Goal: Information Seeking & Learning: Learn about a topic

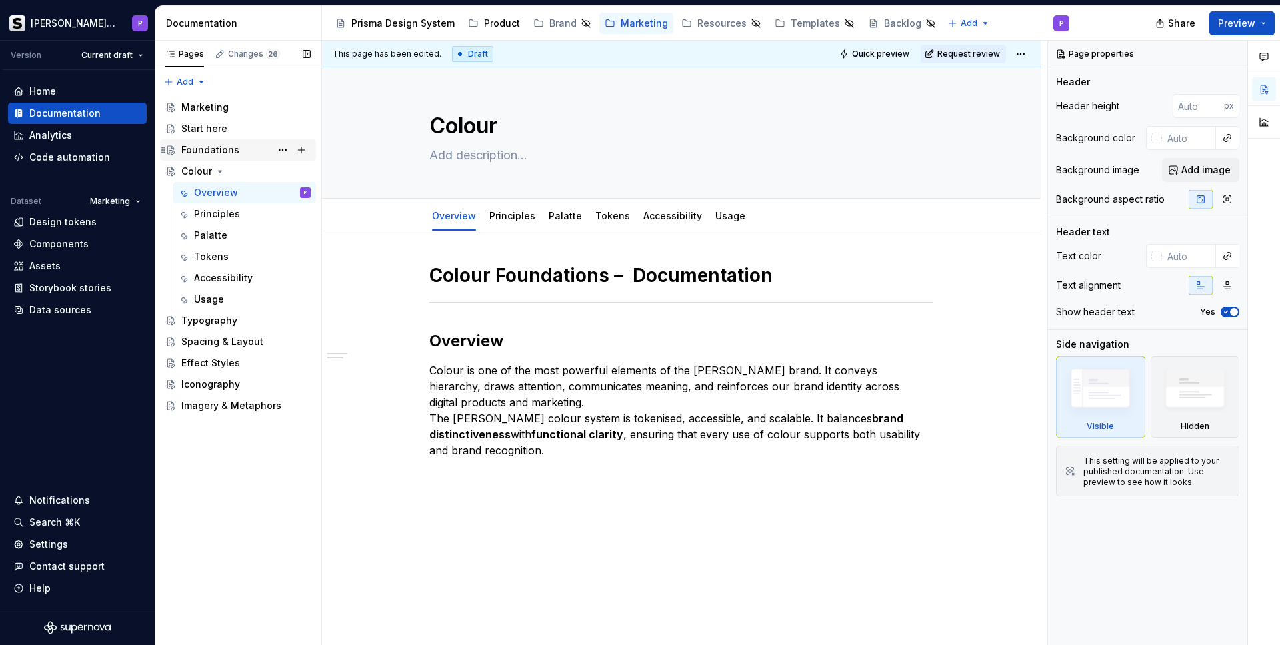
click at [203, 149] on div "Foundations" at bounding box center [210, 149] width 58 height 13
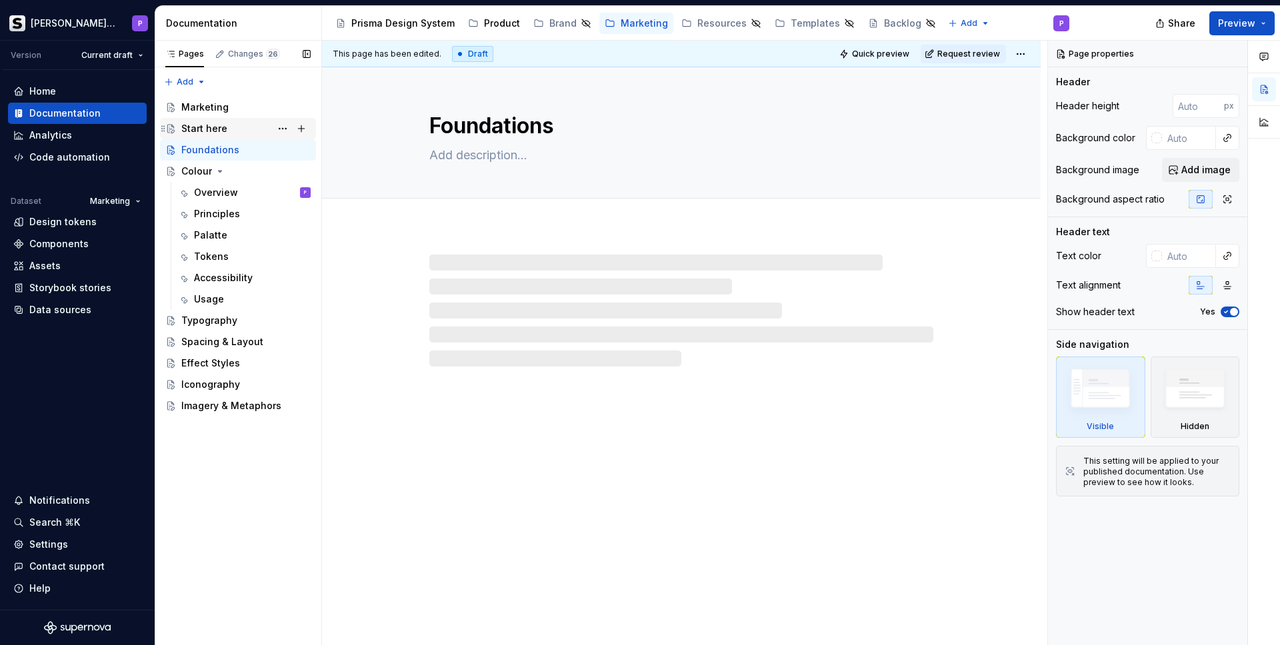
click at [209, 120] on div "Start here" at bounding box center [245, 128] width 129 height 19
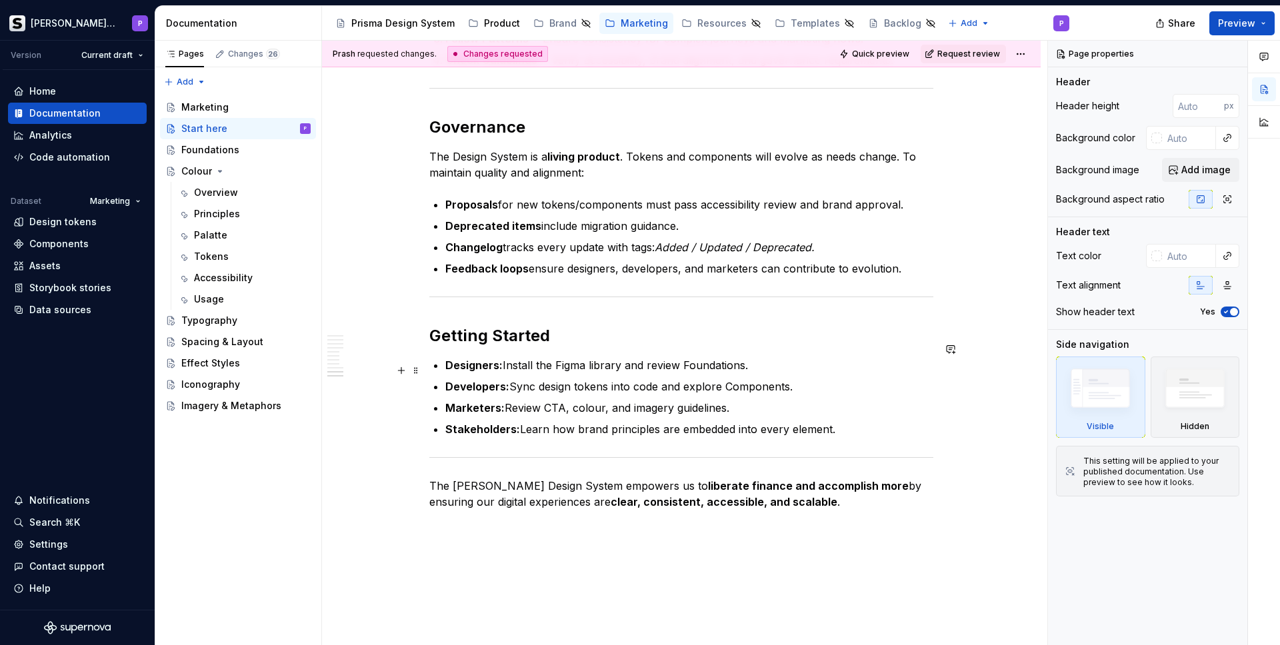
scroll to position [1220, 0]
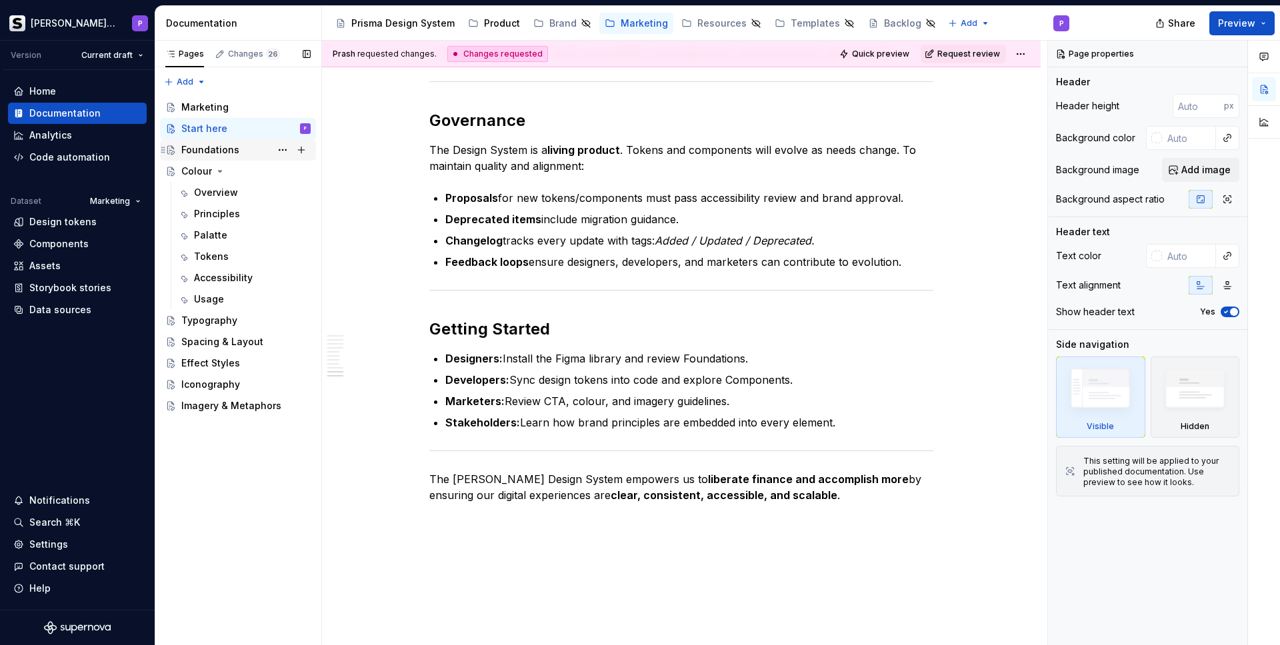
click at [196, 151] on div "Foundations" at bounding box center [210, 149] width 58 height 13
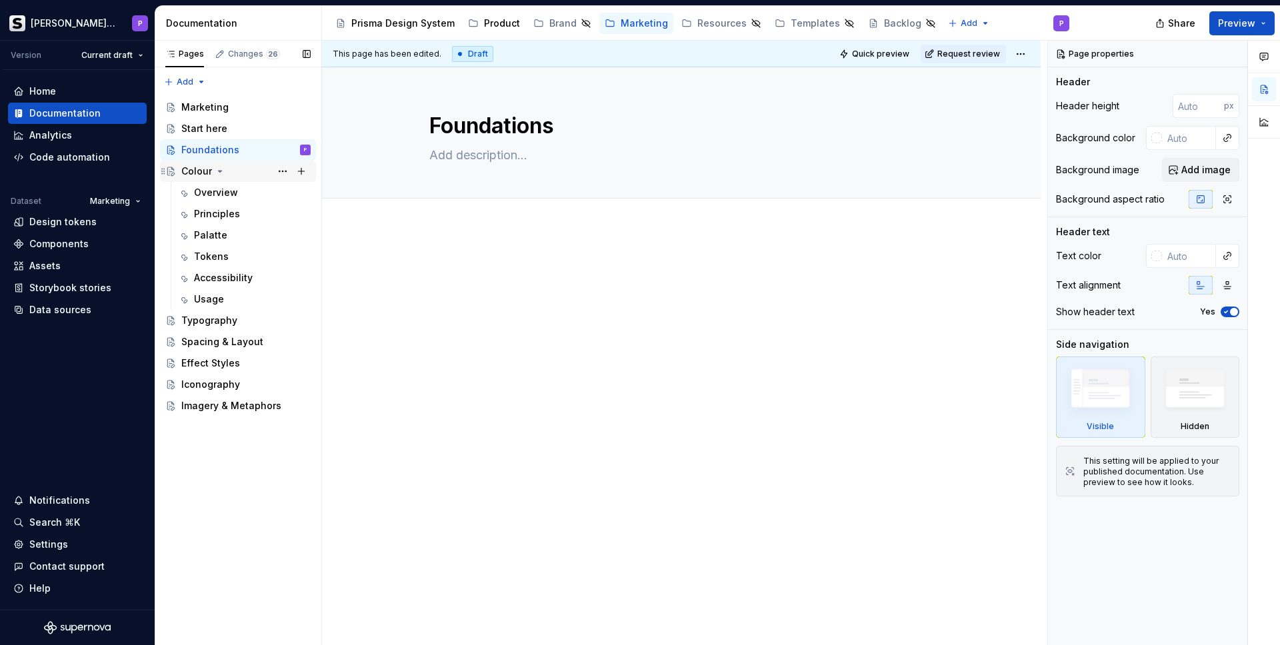
click at [196, 169] on div "Colour" at bounding box center [196, 171] width 31 height 13
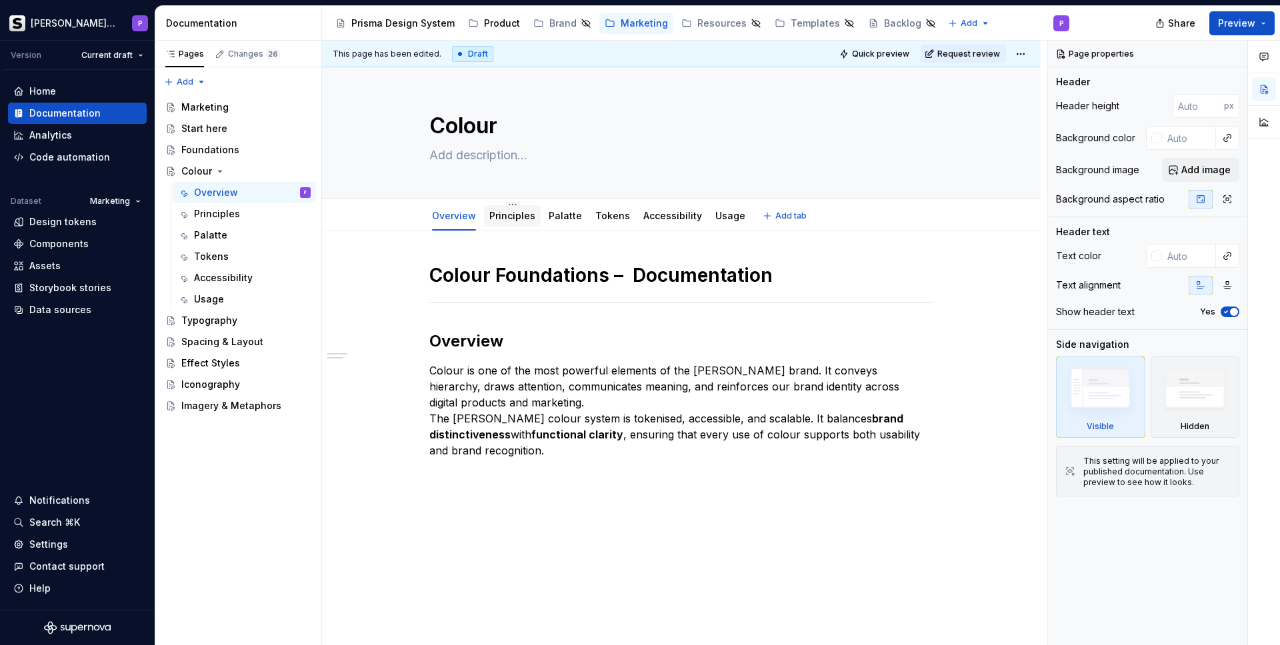
click at [493, 216] on link "Principles" at bounding box center [512, 215] width 46 height 11
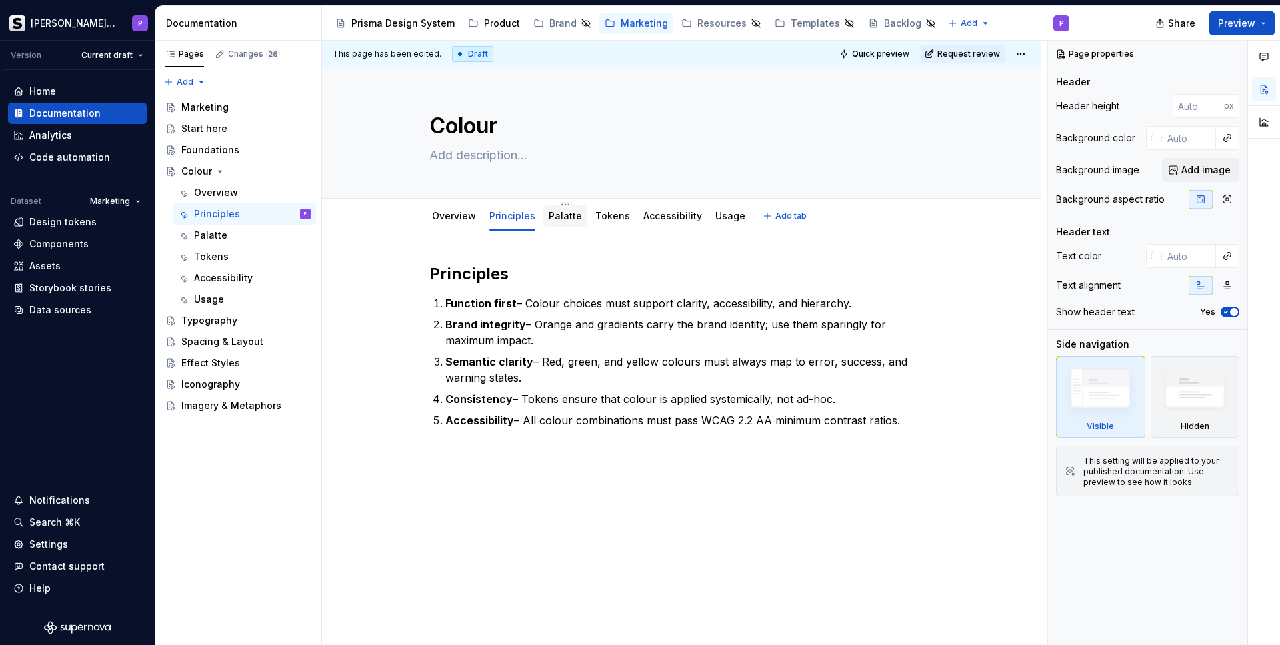
click at [551, 217] on link "Palatte" at bounding box center [565, 215] width 33 height 11
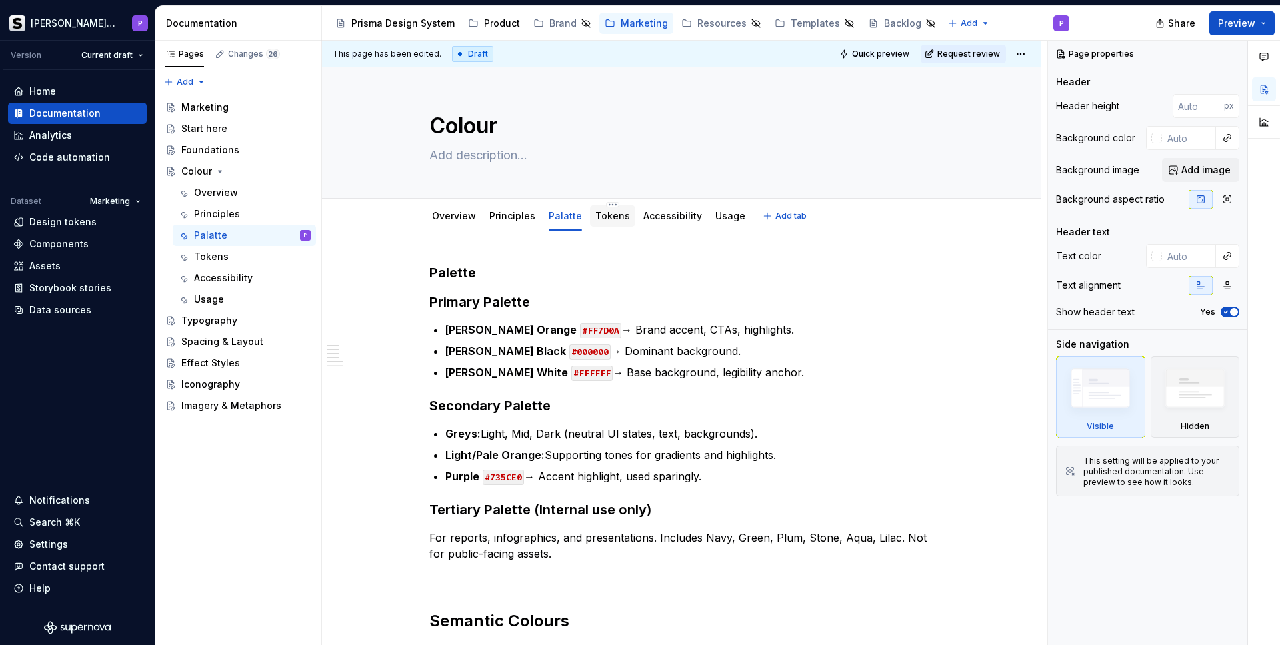
click at [597, 218] on link "Tokens" at bounding box center [612, 215] width 35 height 11
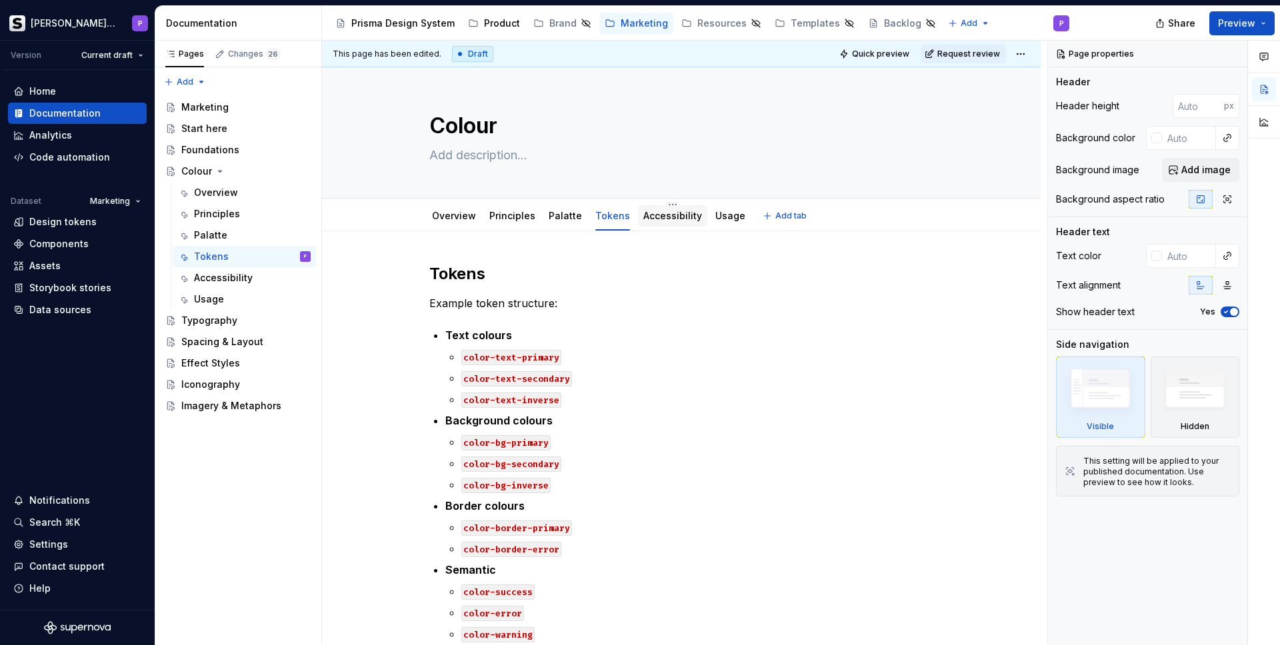
click at [674, 217] on link "Accessibility" at bounding box center [672, 215] width 59 height 11
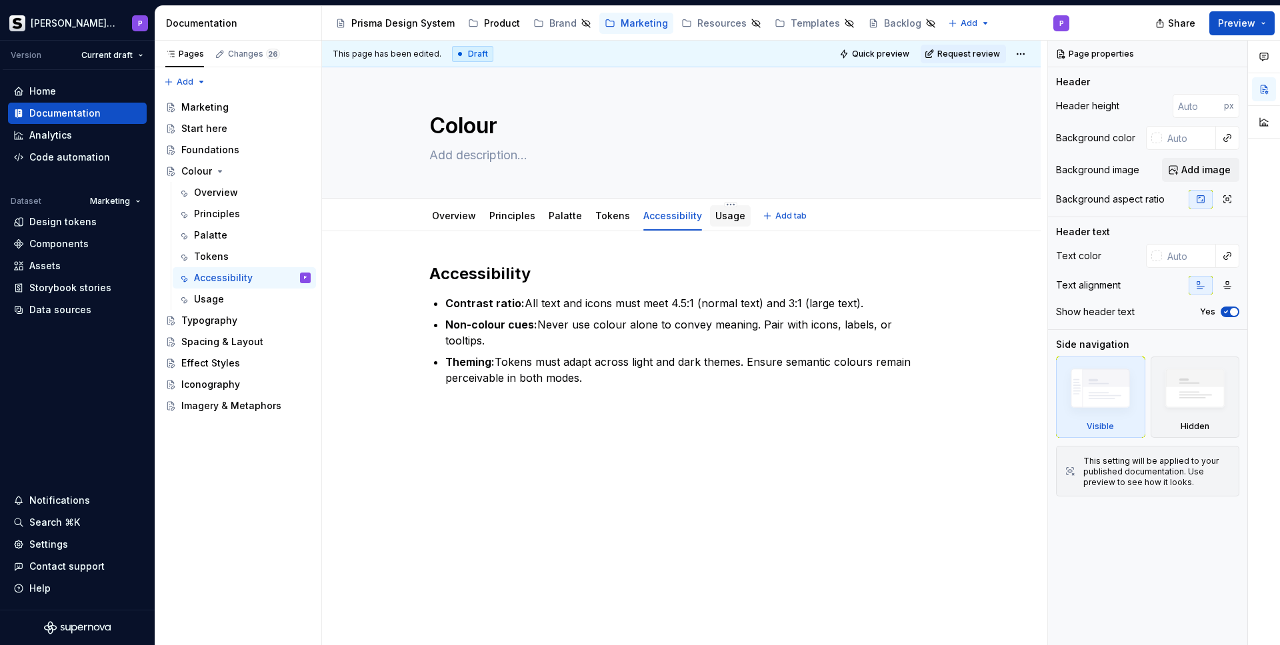
click at [715, 218] on link "Usage" at bounding box center [730, 215] width 30 height 11
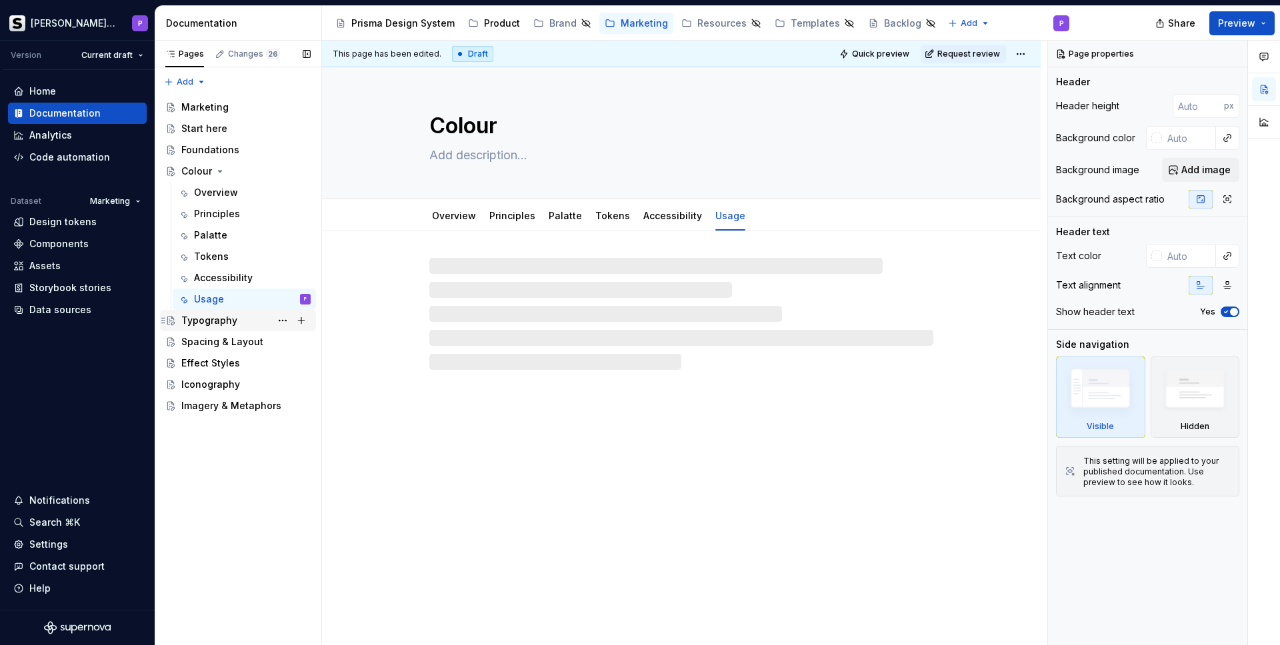
click at [195, 318] on div "Typography" at bounding box center [209, 320] width 56 height 13
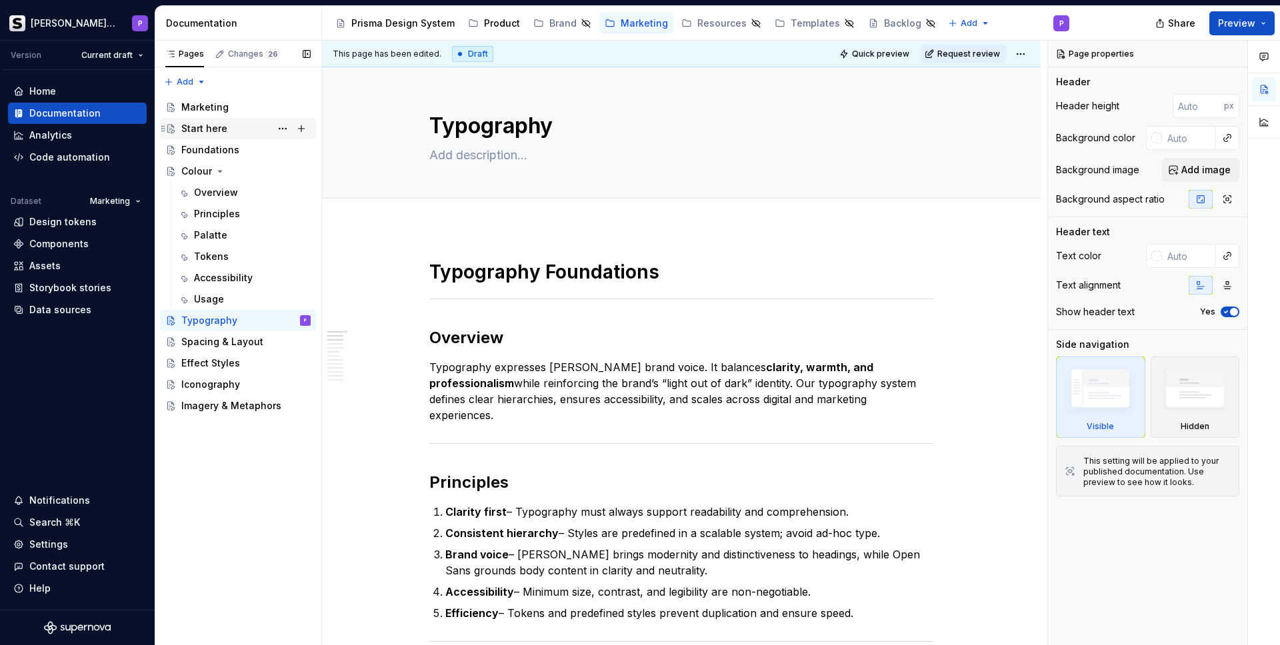
click at [205, 125] on div "Start here" at bounding box center [204, 128] width 46 height 13
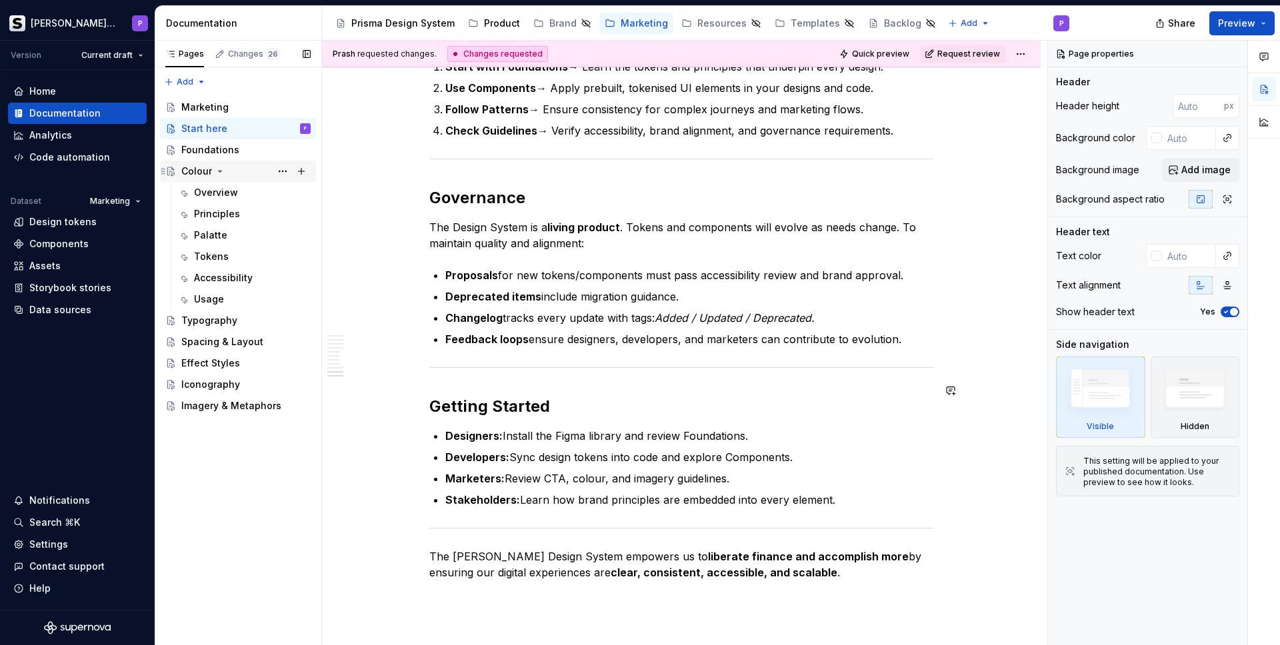
scroll to position [1145, 0]
click at [195, 153] on div "Foundations" at bounding box center [210, 149] width 58 height 13
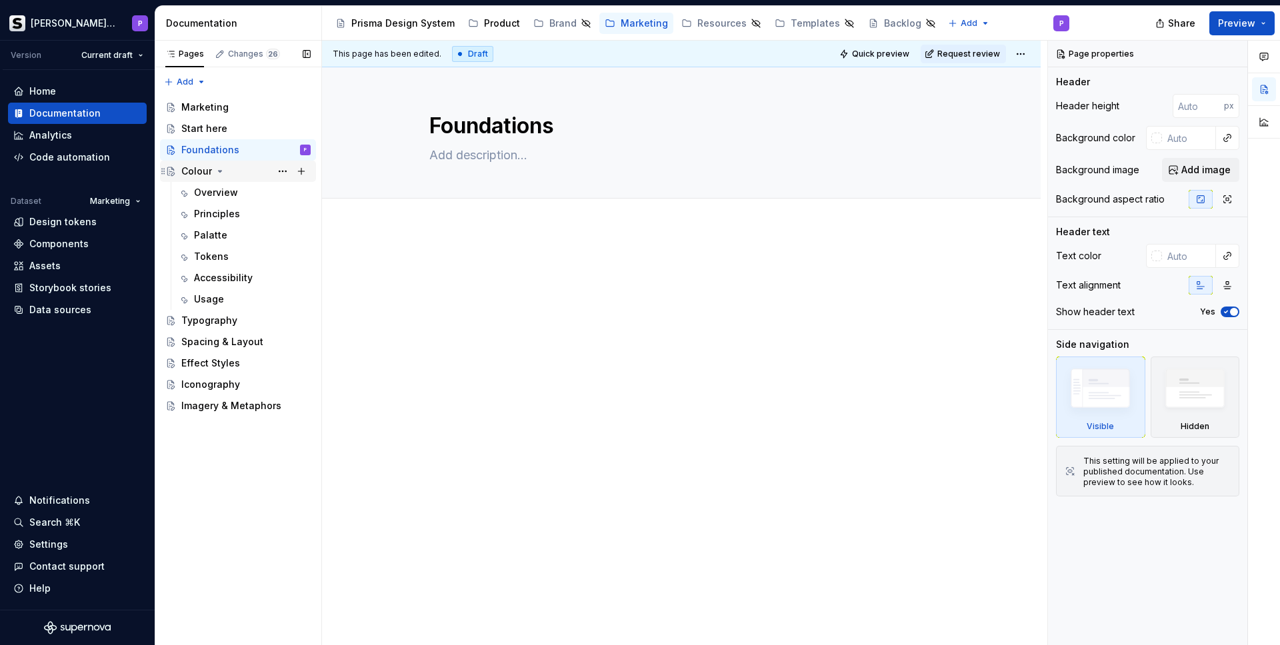
click at [197, 173] on div "Colour" at bounding box center [196, 171] width 31 height 13
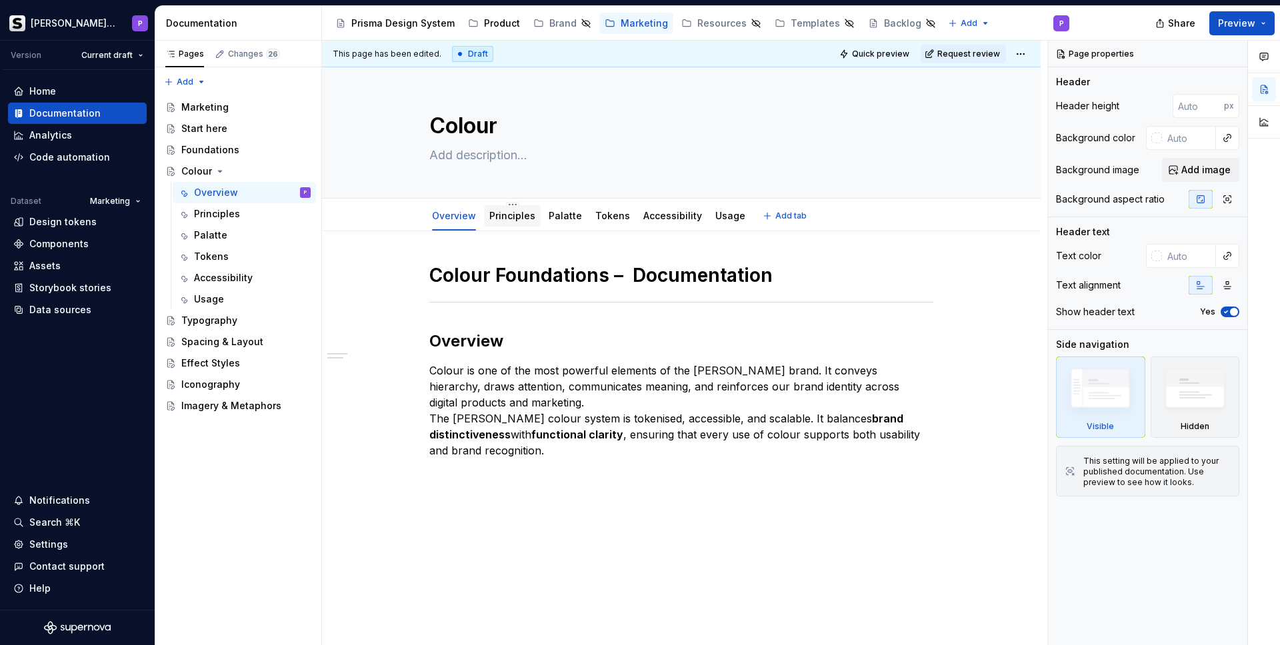
click at [503, 219] on link "Principles" at bounding box center [512, 215] width 46 height 11
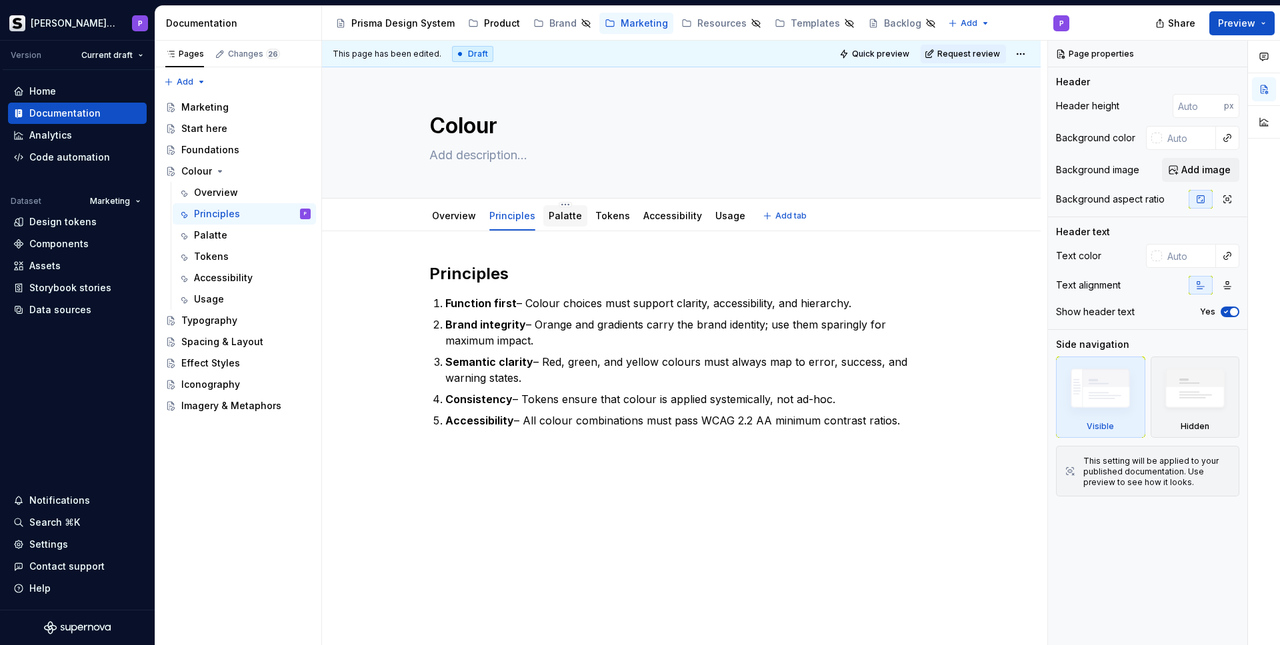
click at [555, 221] on div "Palatte" at bounding box center [565, 215] width 33 height 13
click at [604, 217] on link "Tokens" at bounding box center [612, 215] width 35 height 11
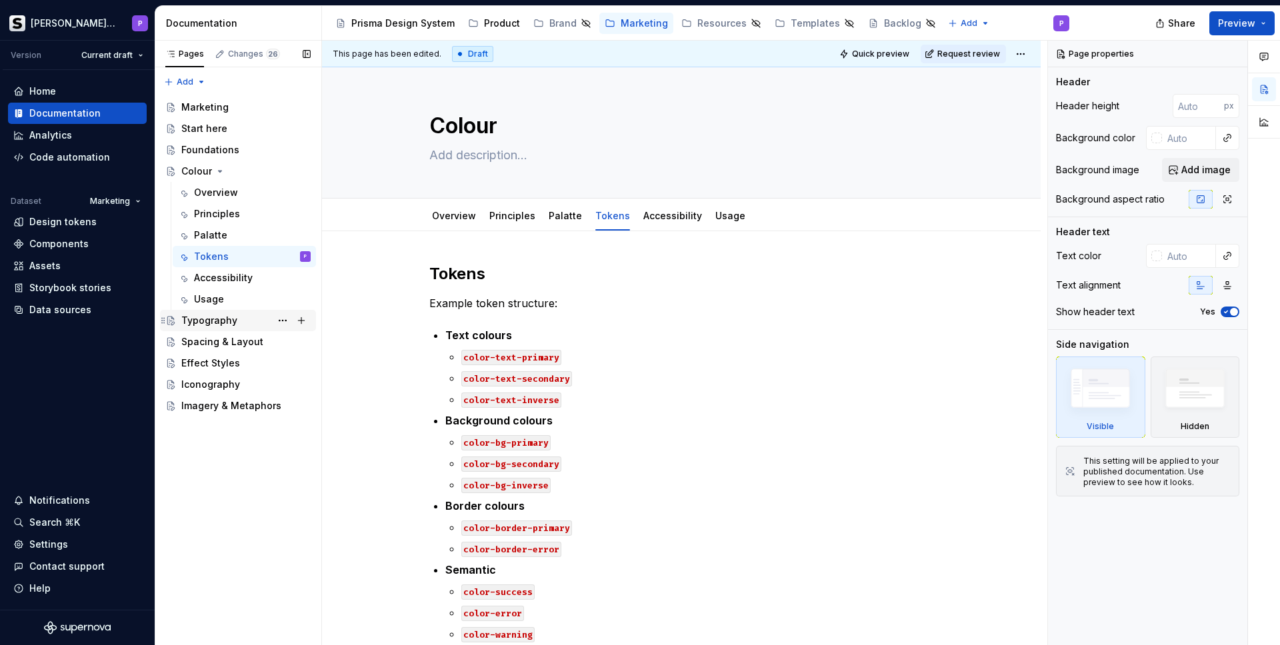
click at [234, 319] on div "Typography" at bounding box center [209, 320] width 56 height 13
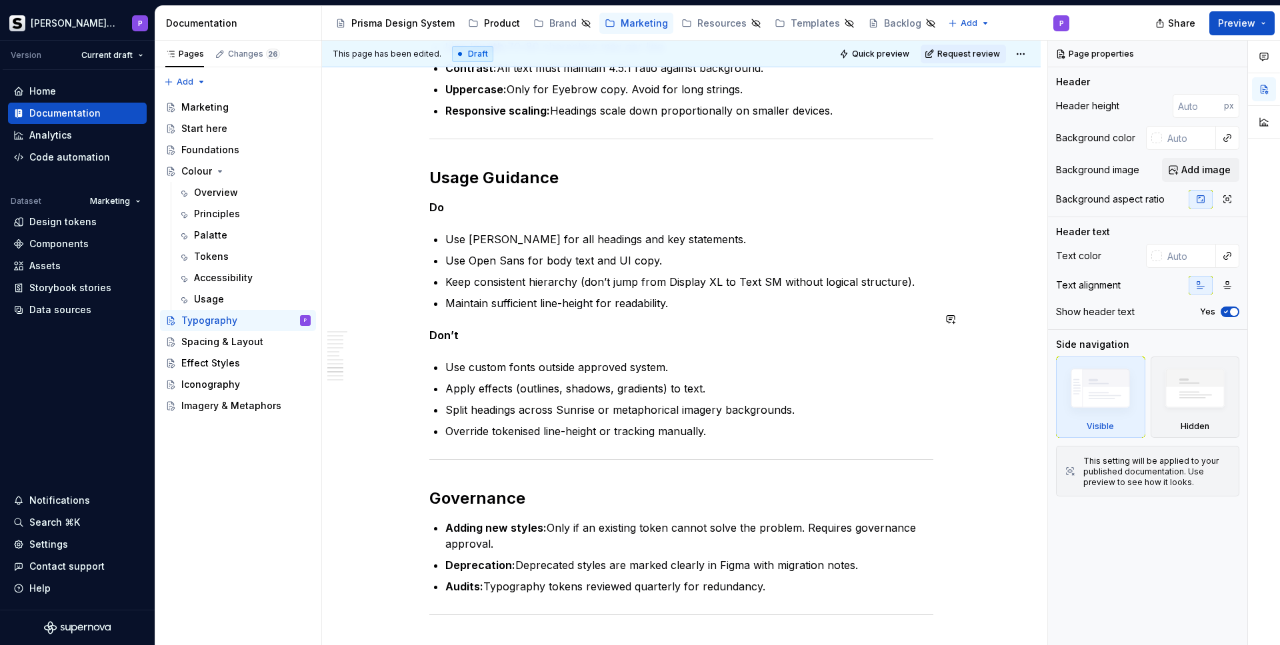
scroll to position [1717, 0]
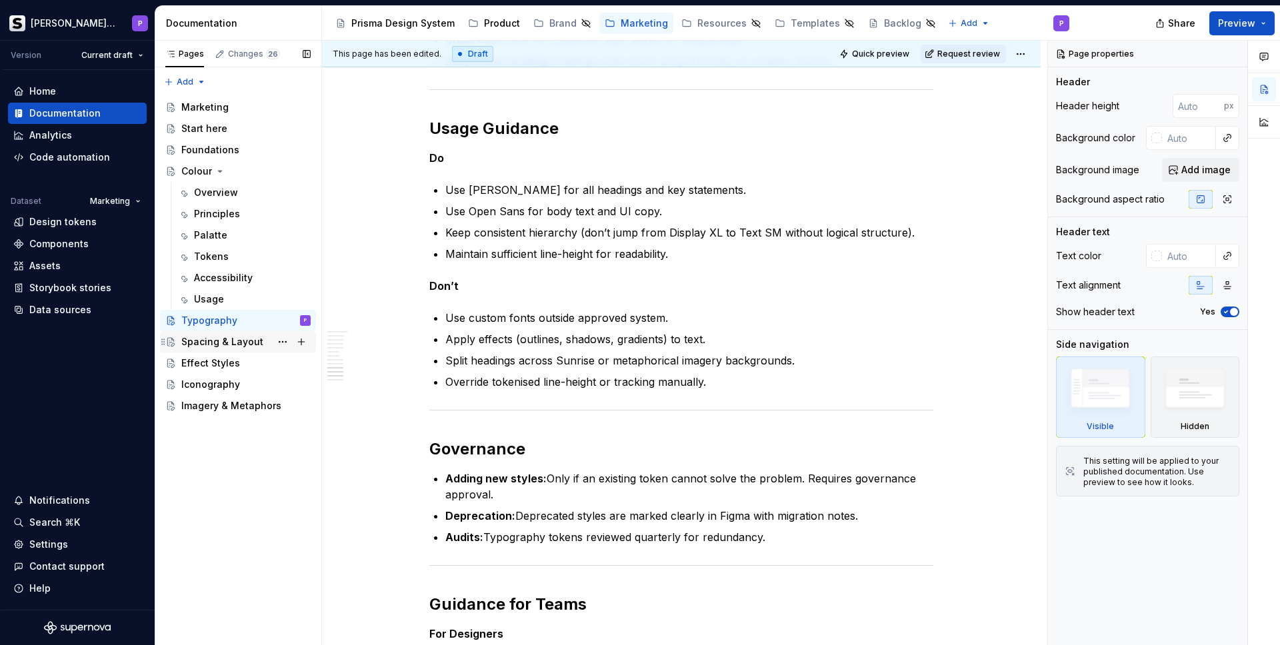
click at [231, 344] on div "Spacing & Layout" at bounding box center [222, 341] width 82 height 13
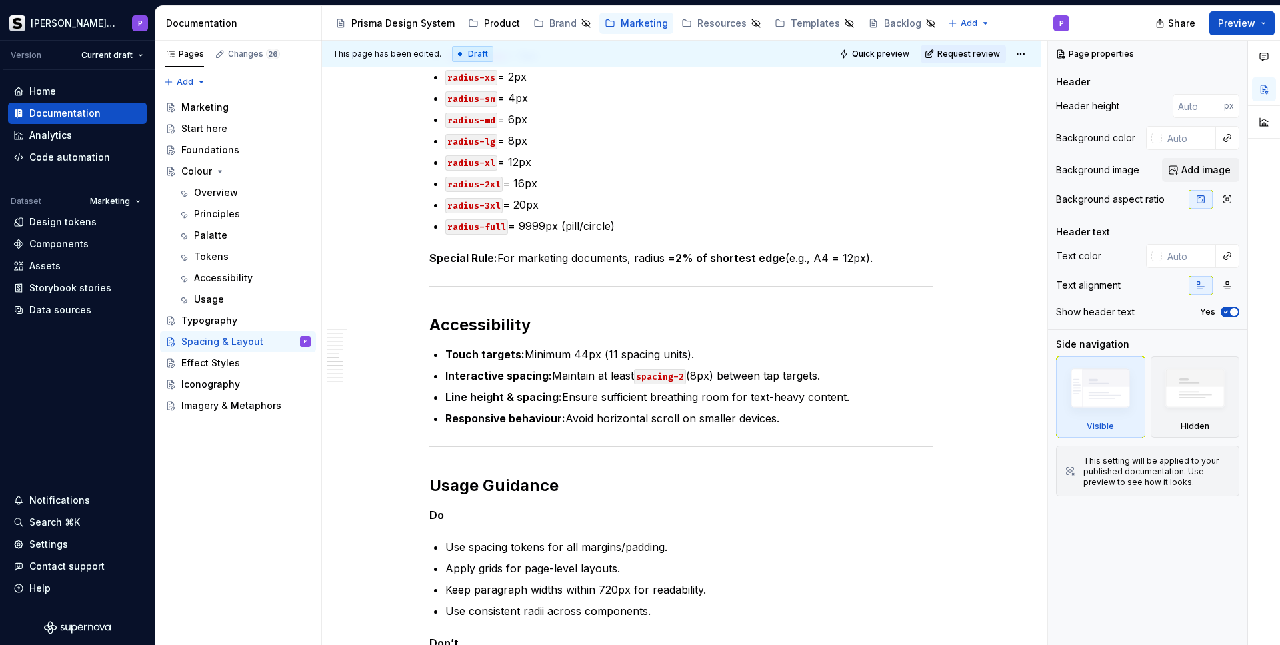
scroll to position [1780, 0]
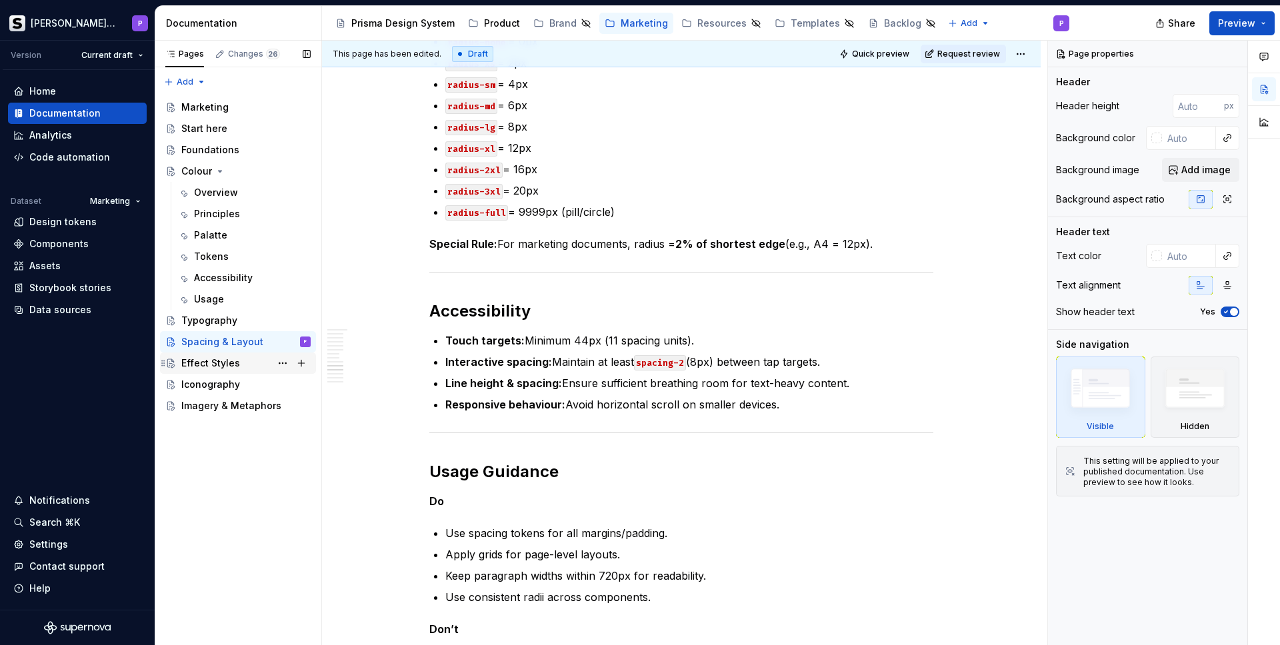
click at [200, 364] on div "Effect Styles" at bounding box center [210, 363] width 59 height 13
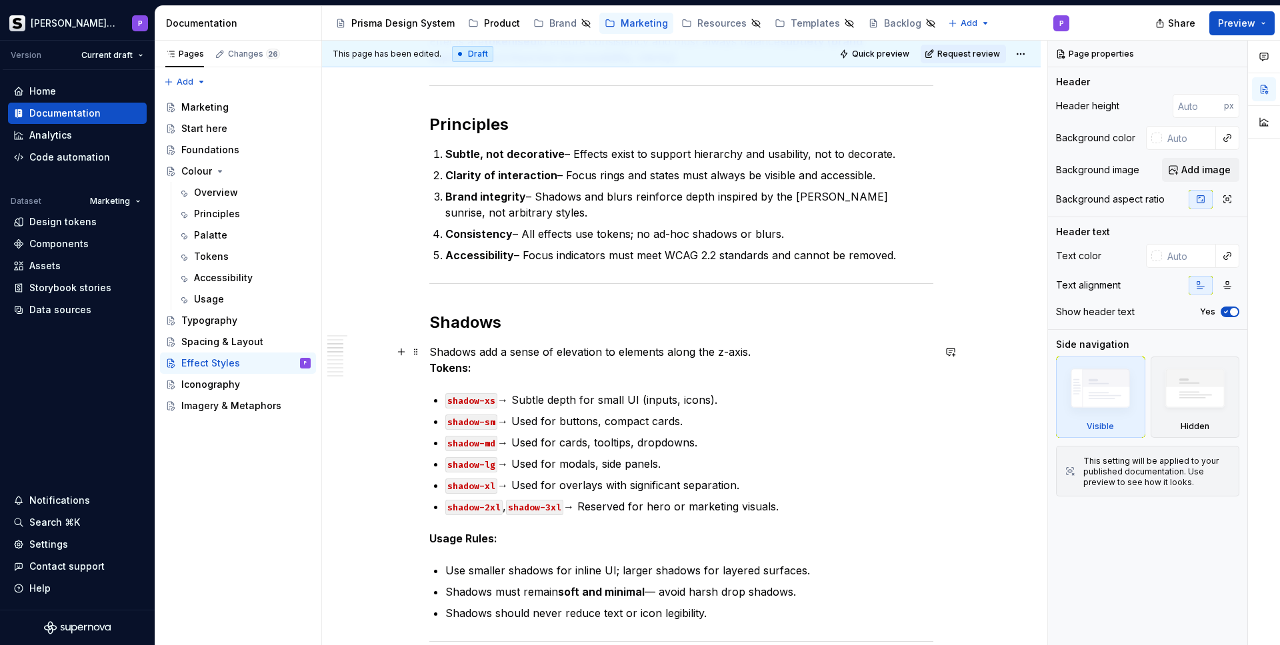
scroll to position [386, 0]
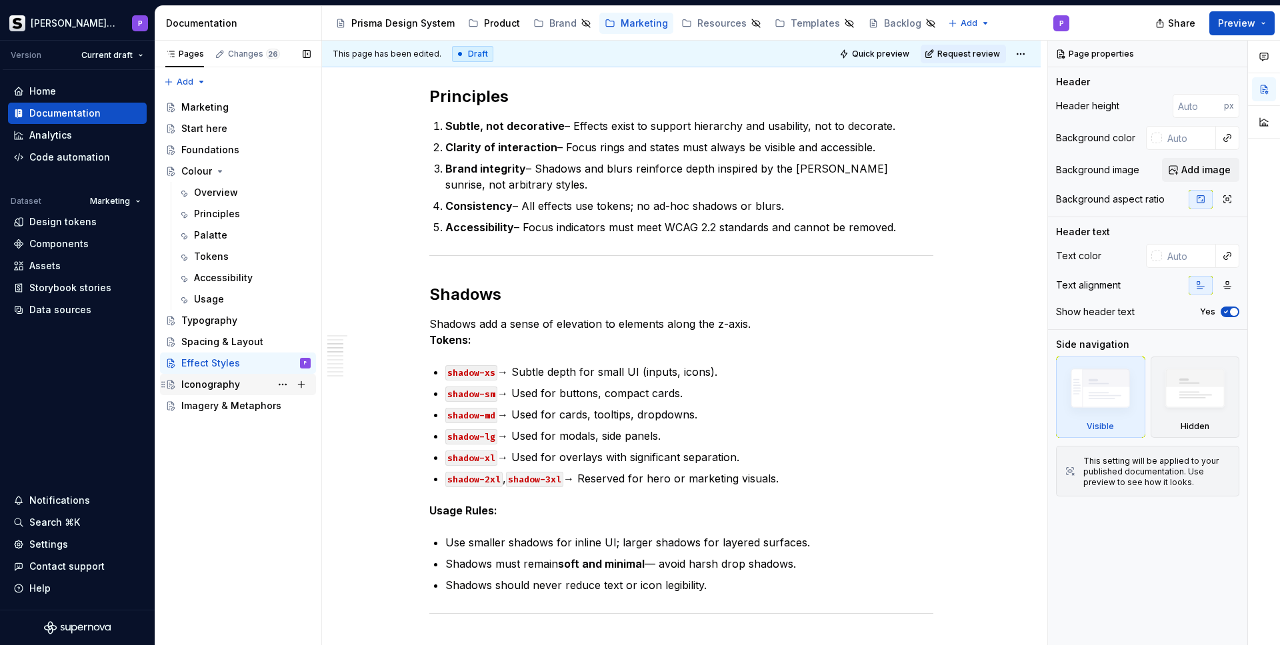
click at [217, 381] on div "Iconography" at bounding box center [210, 384] width 59 height 13
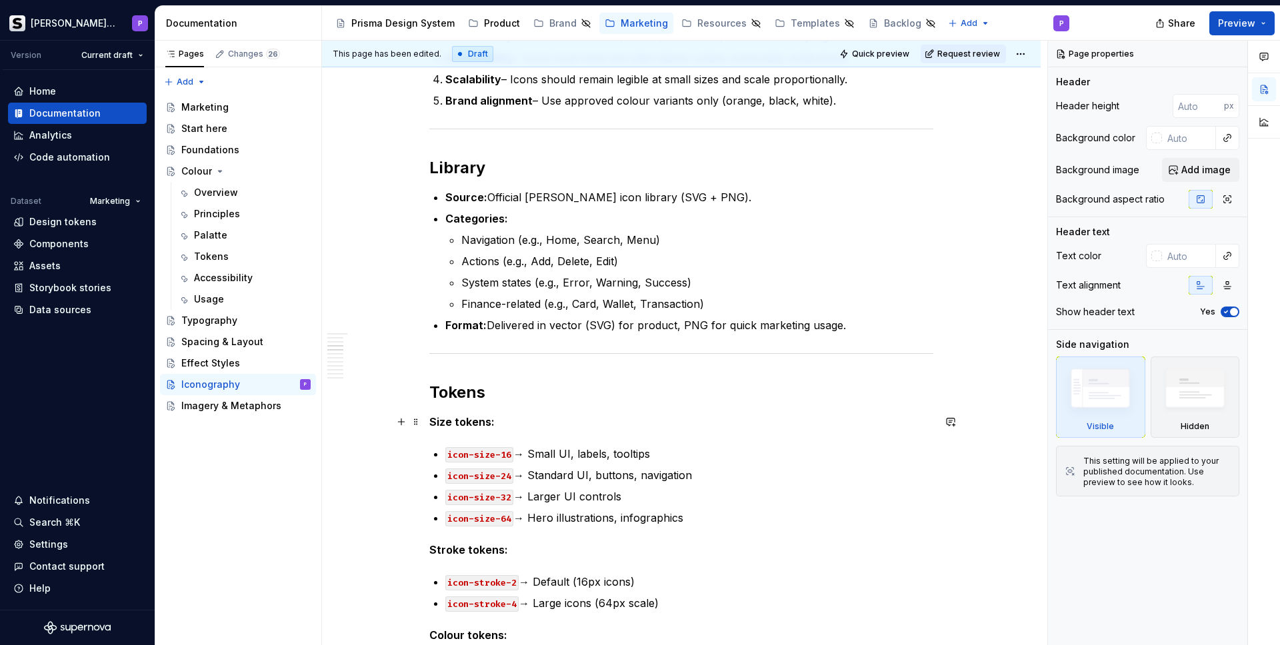
scroll to position [583, 0]
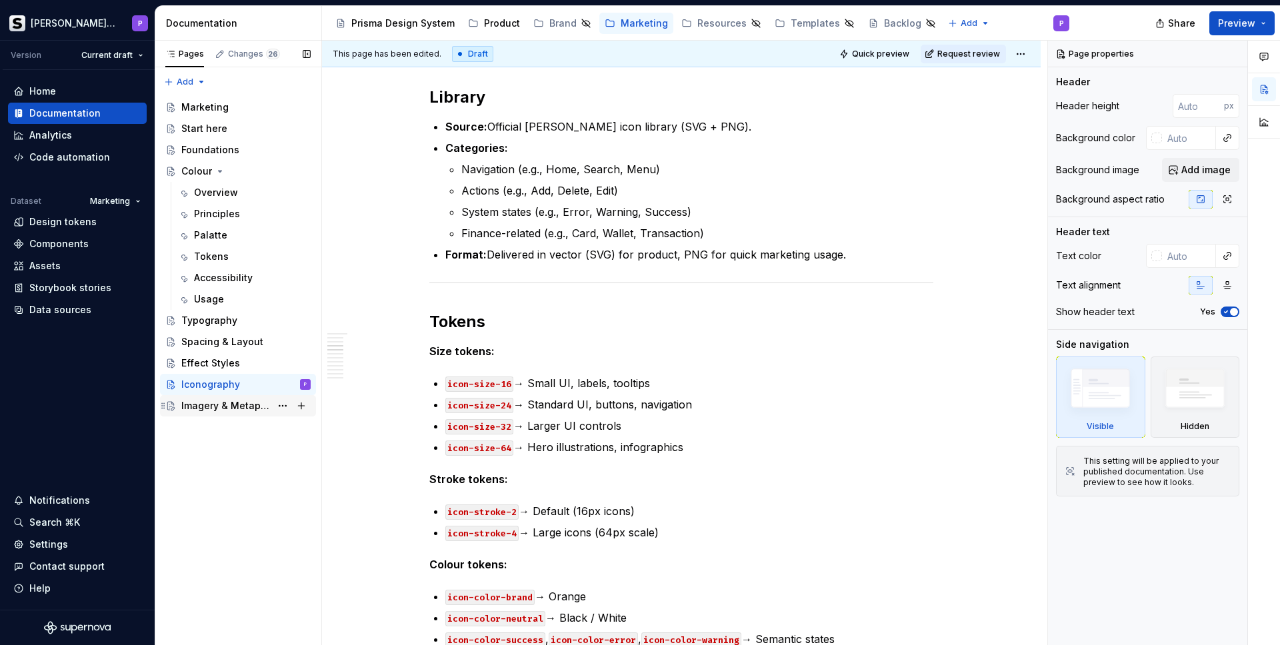
click at [214, 401] on div "Imagery & Metaphors" at bounding box center [225, 405] width 89 height 13
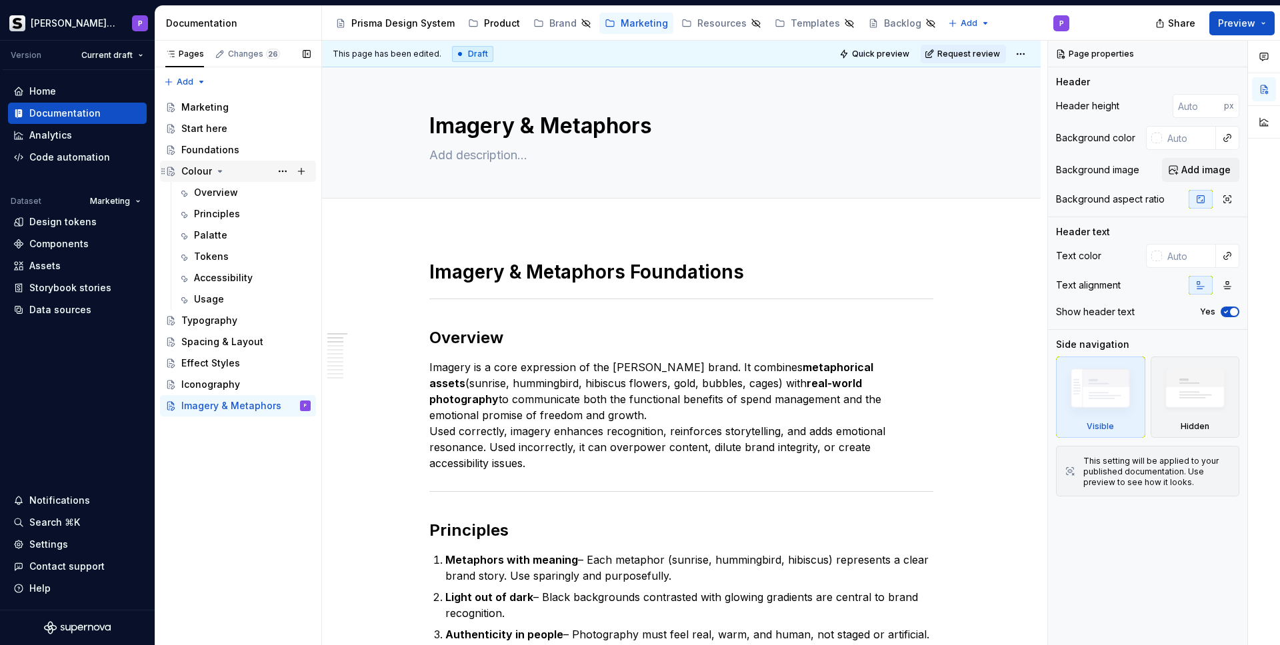
click at [212, 169] on div "Colour" at bounding box center [245, 171] width 129 height 19
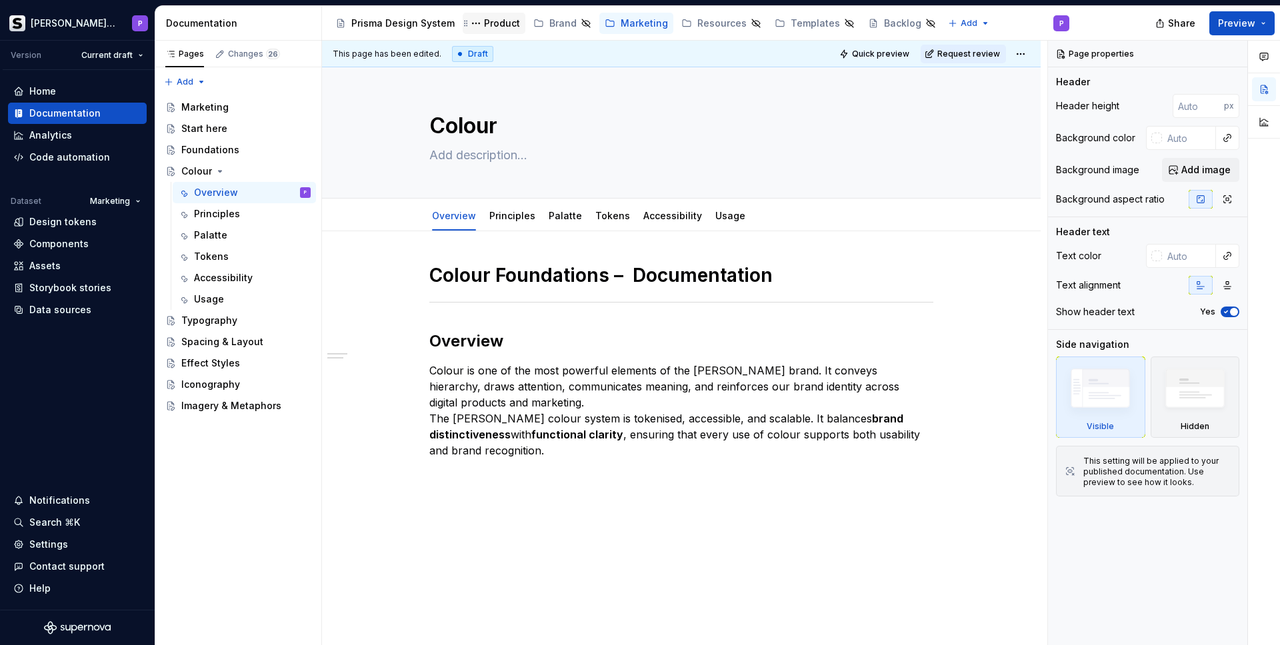
click at [495, 24] on div "Product" at bounding box center [502, 23] width 36 height 13
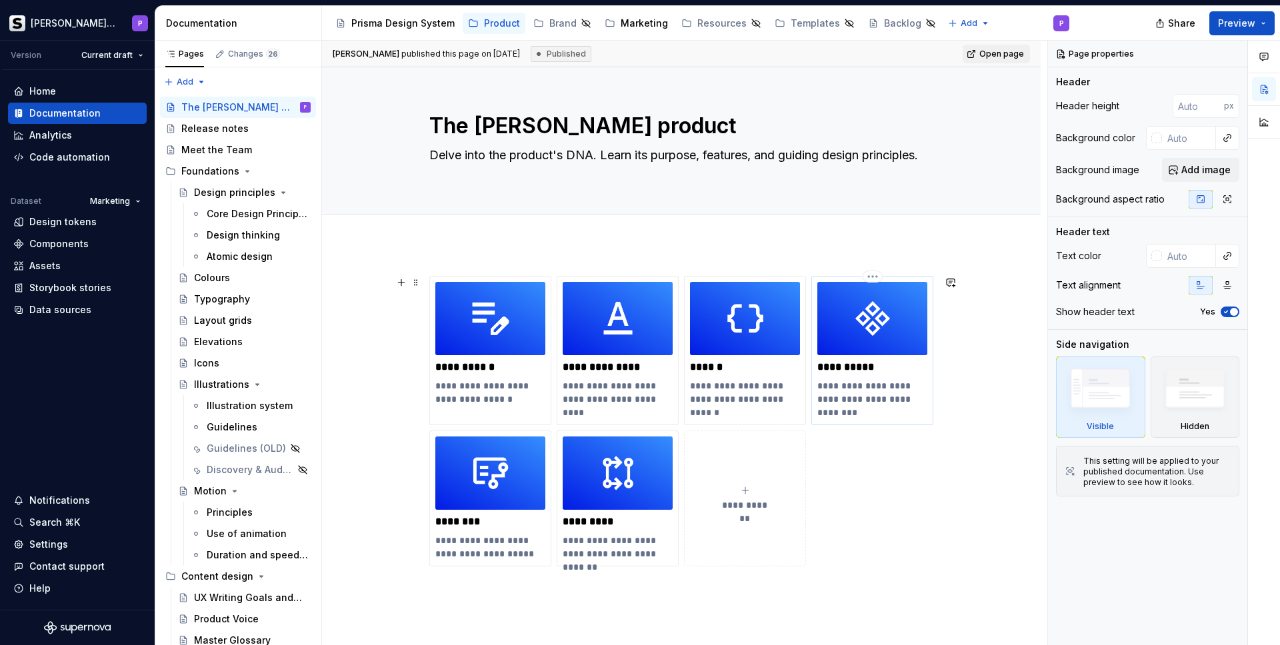
click at [890, 331] on img at bounding box center [872, 318] width 110 height 73
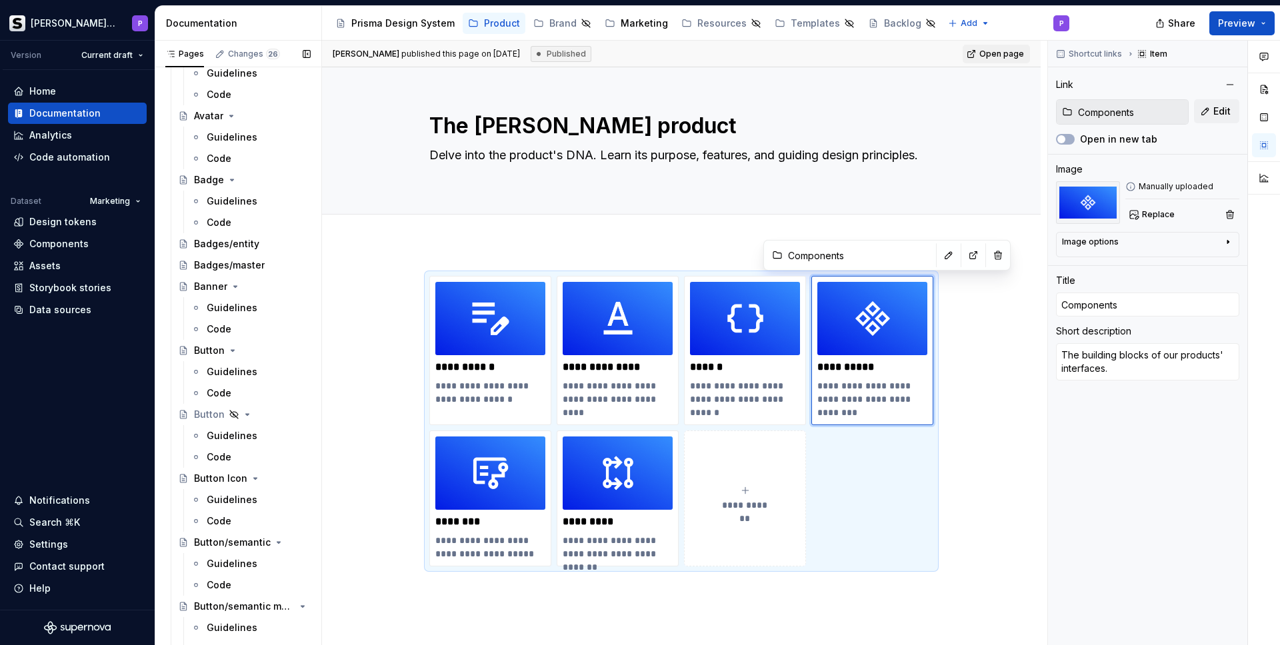
scroll to position [1078, 0]
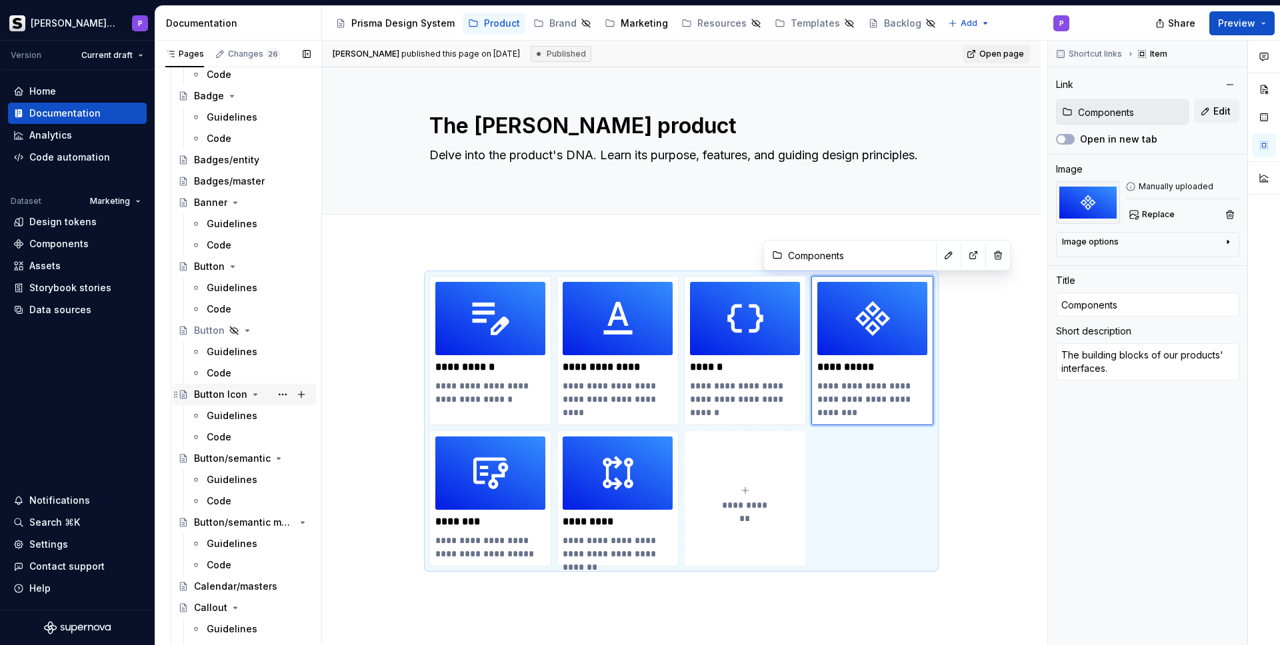
click at [219, 397] on div "Button Icon" at bounding box center [220, 394] width 53 height 13
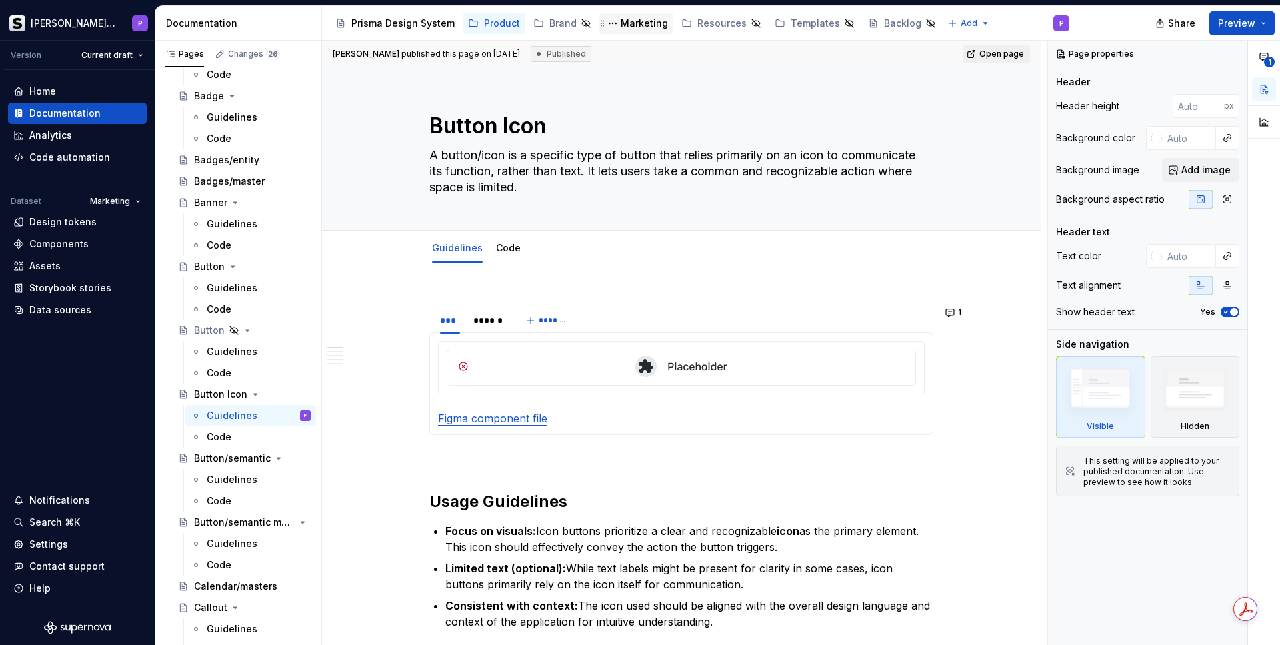
click at [635, 21] on div "Marketing" at bounding box center [644, 23] width 47 height 13
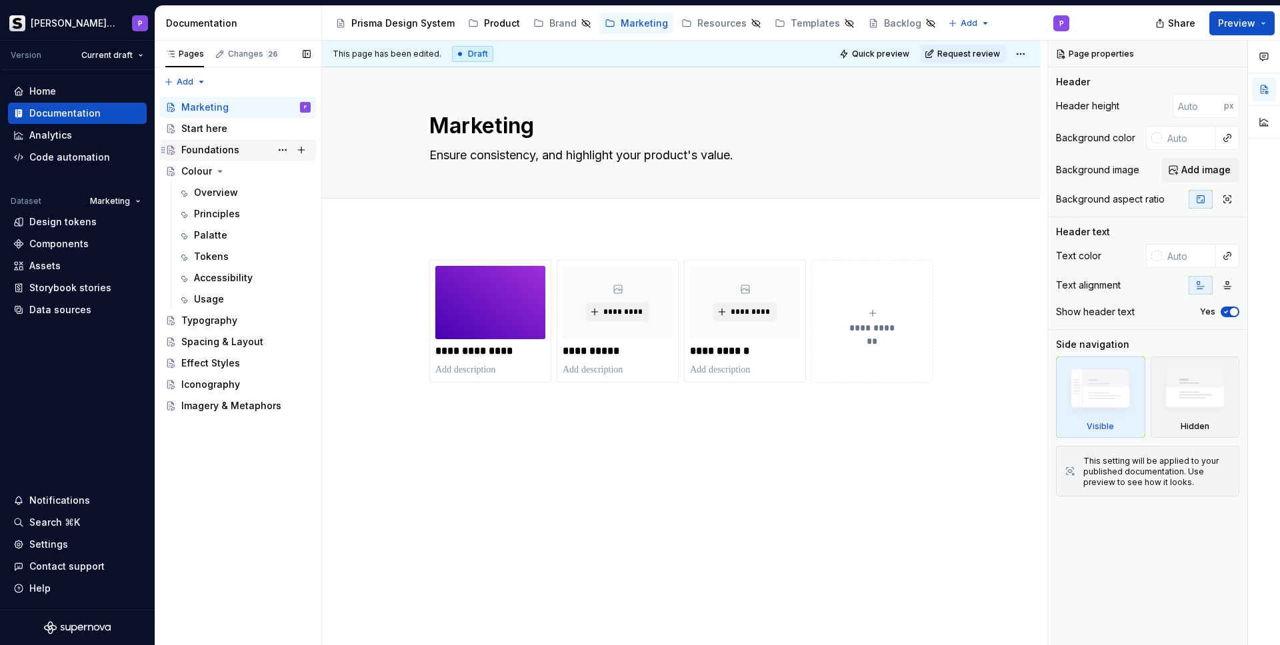
click at [207, 141] on div "Foundations" at bounding box center [245, 150] width 129 height 19
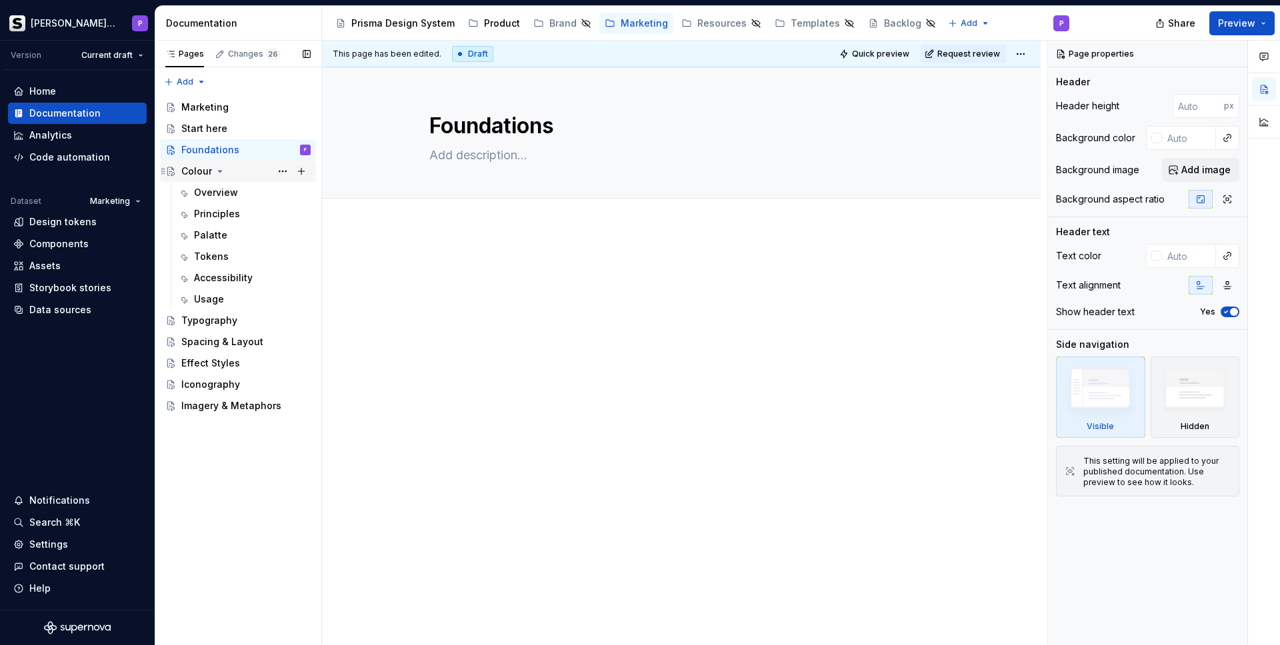
click at [206, 170] on div "Colour" at bounding box center [196, 171] width 31 height 13
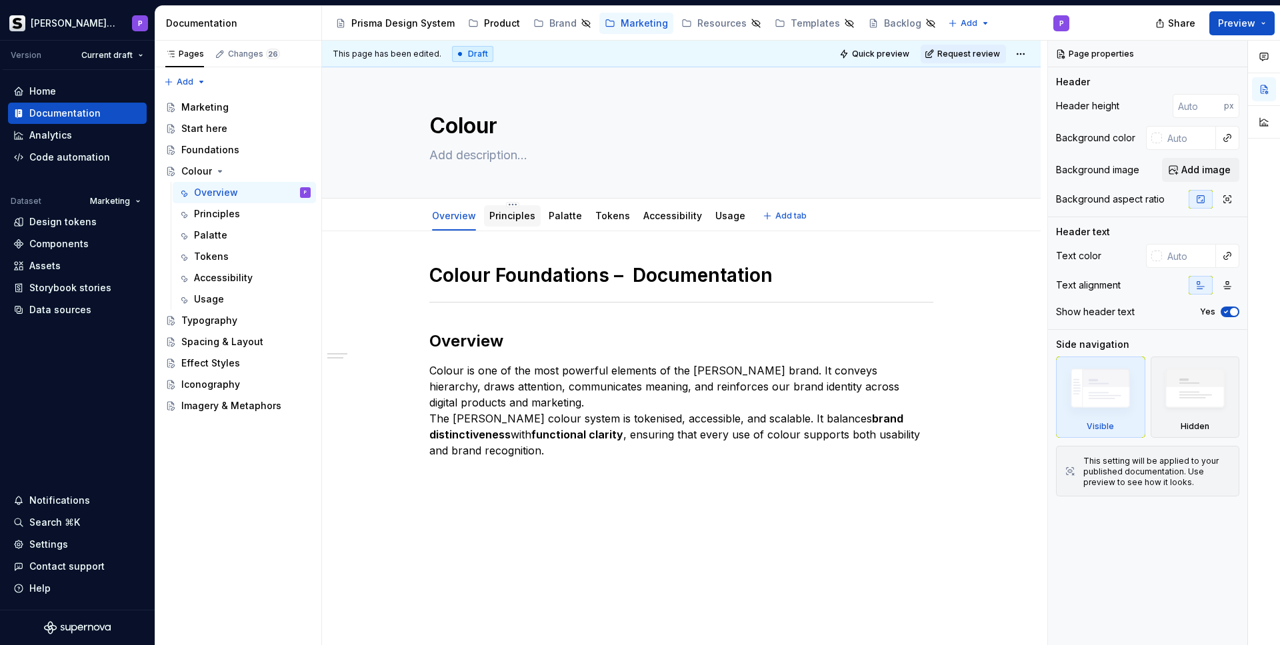
click at [504, 208] on div "Principles" at bounding box center [512, 216] width 46 height 16
click at [566, 217] on link "Palatte" at bounding box center [565, 215] width 33 height 11
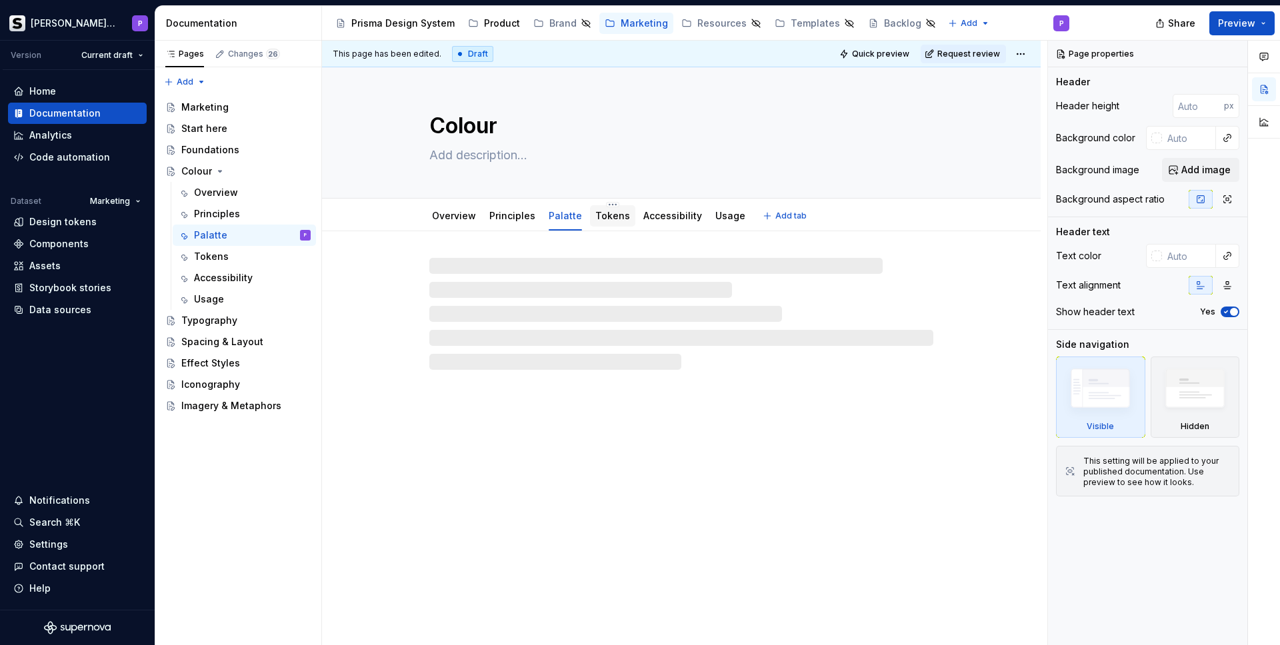
click at [595, 220] on link "Tokens" at bounding box center [612, 215] width 35 height 11
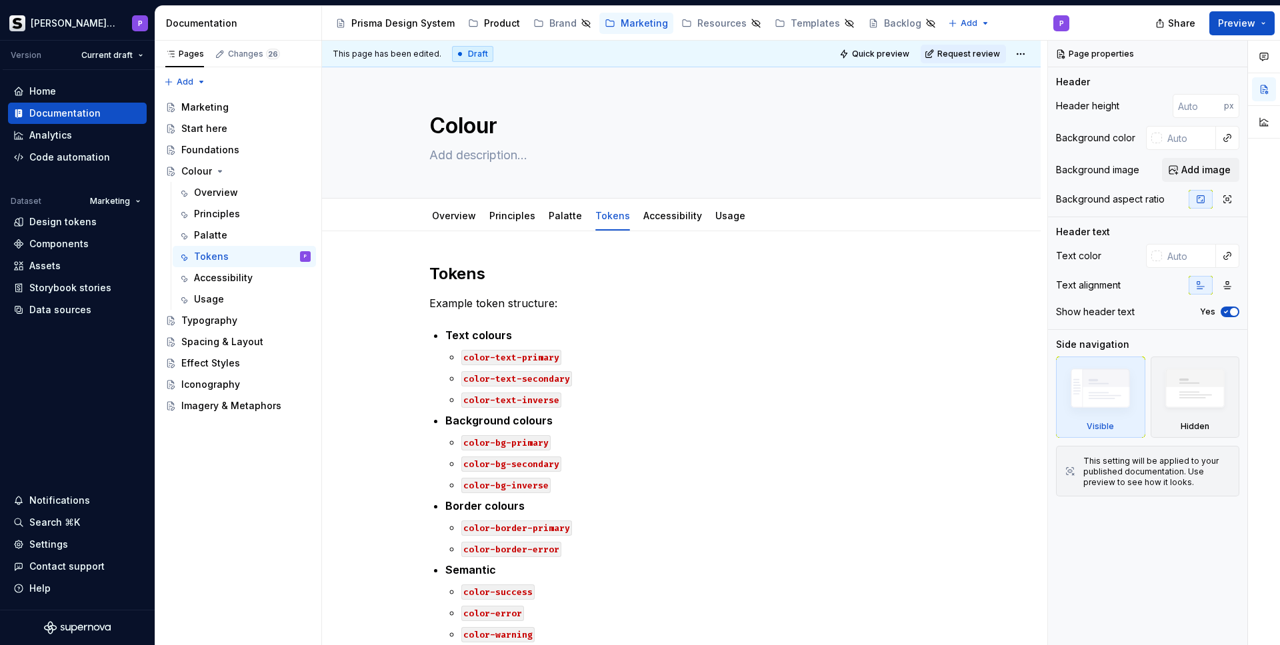
type textarea "*"
